Goal: Transaction & Acquisition: Book appointment/travel/reservation

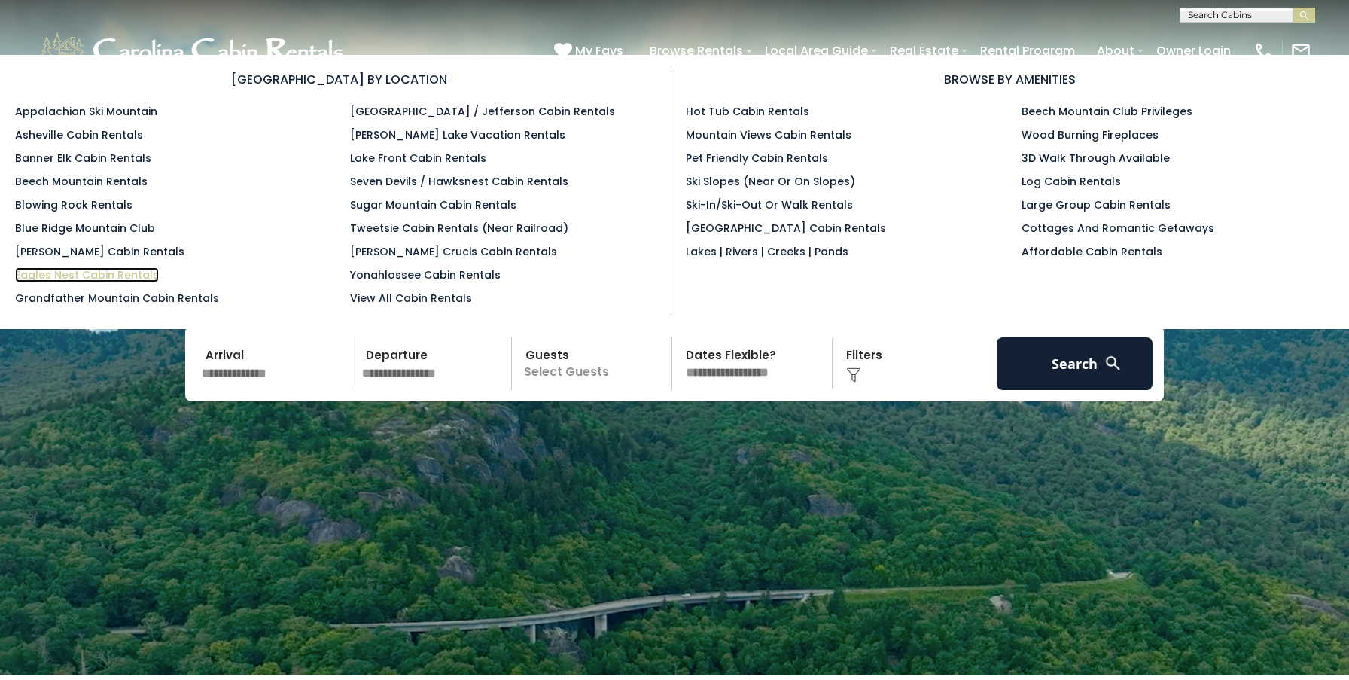
click at [95, 273] on link "Eagles Nest Cabin Rentals" at bounding box center [87, 274] width 144 height 15
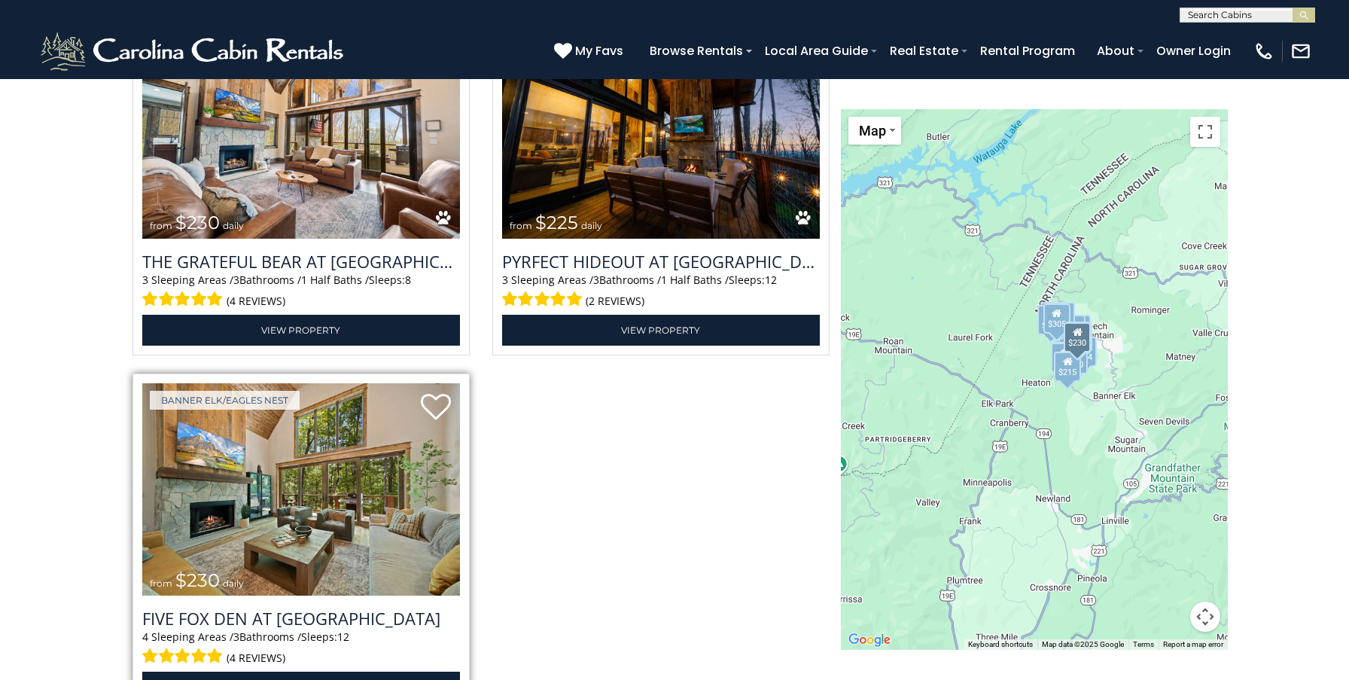
scroll to position [4694, 0]
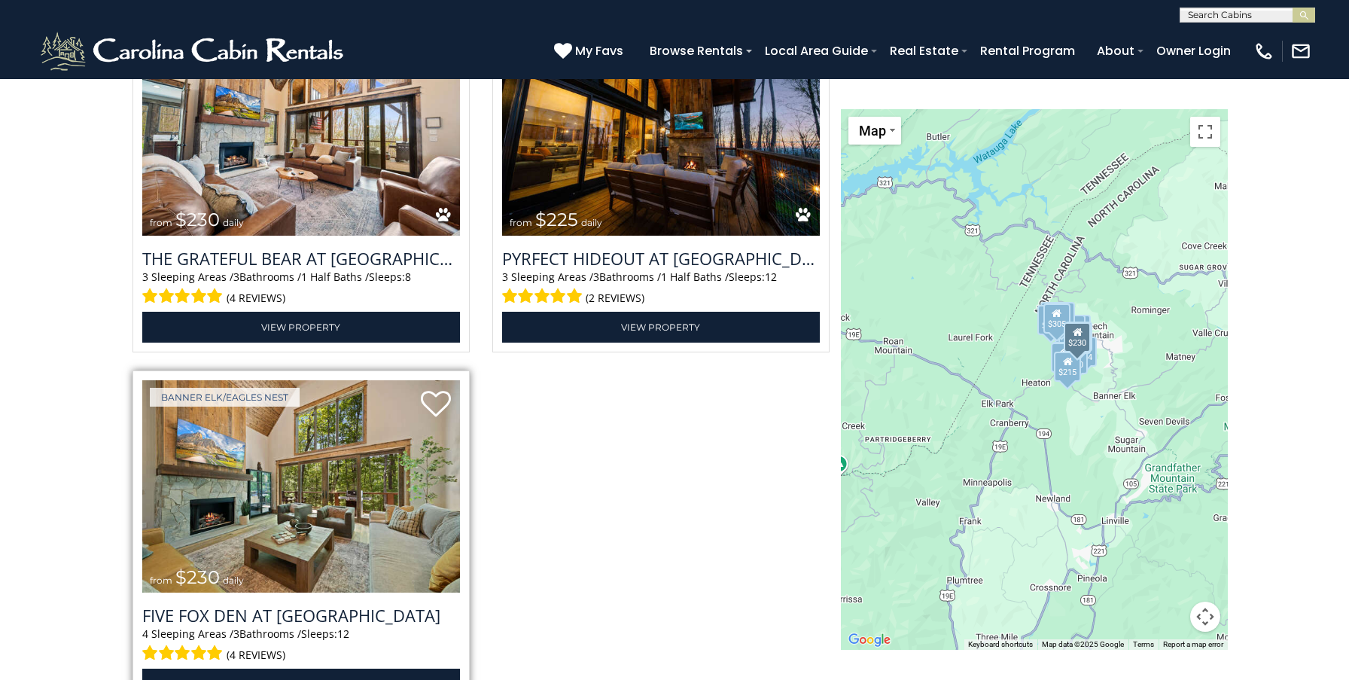
click at [294, 504] on img at bounding box center [301, 486] width 318 height 213
